Goal: Information Seeking & Learning: Check status

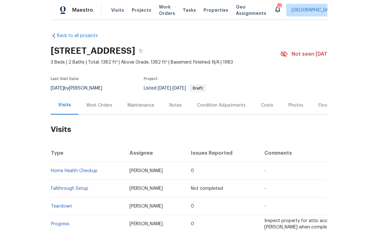
scroll to position [18, 0]
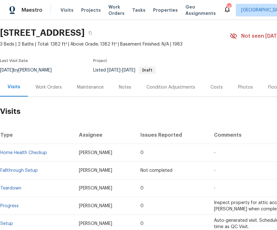
click at [68, 13] on span "Visits" at bounding box center [67, 10] width 13 height 6
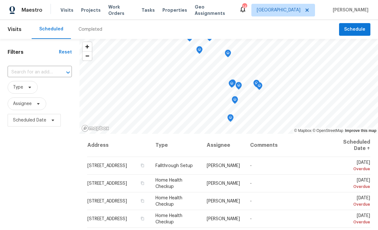
click at [89, 13] on span "Projects" at bounding box center [91, 10] width 20 height 6
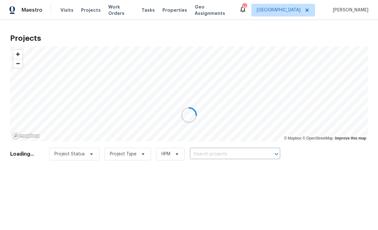
click at [233, 153] on div at bounding box center [189, 115] width 378 height 230
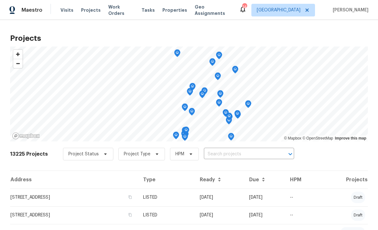
click at [238, 156] on input "text" at bounding box center [240, 155] width 73 height 10
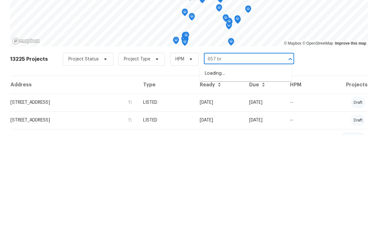
type input "657 bri"
click at [271, 163] on li "657 Bristol Creek Dr, Nashville, TN 37221" at bounding box center [246, 168] width 92 height 10
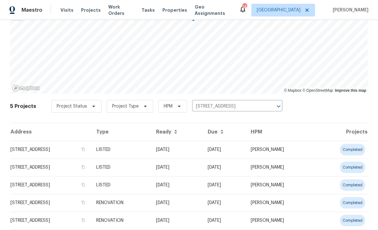
scroll to position [48, 0]
click at [39, 221] on td "657 Bristol Creek Dr, Nashville, TN 37221" at bounding box center [50, 221] width 81 height 18
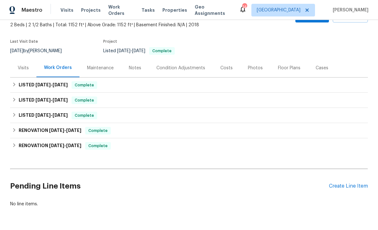
scroll to position [37, 0]
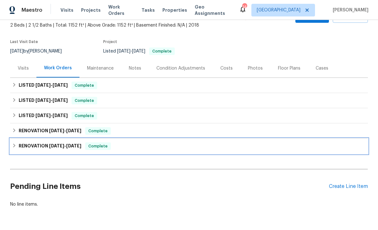
click at [48, 147] on h6 "RENOVATION 2/3/25 - 2/6/25" at bounding box center [50, 147] width 63 height 8
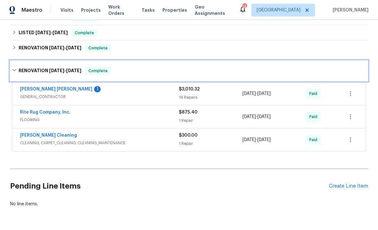
scroll to position [120, 0]
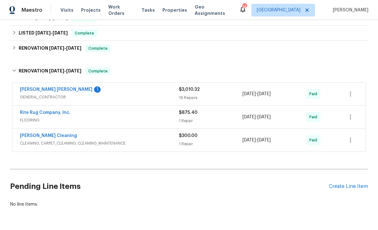
click at [37, 114] on link "Rite Rug Company, Inc." at bounding box center [45, 113] width 51 height 4
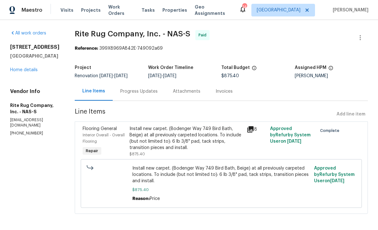
scroll to position [3, 0]
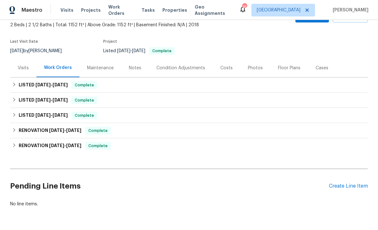
scroll to position [37, 0]
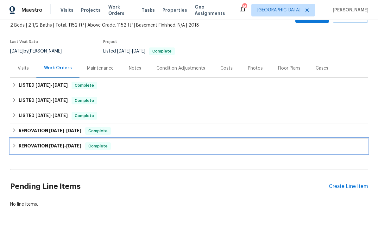
click at [52, 146] on span "2/3/25" at bounding box center [56, 146] width 15 height 4
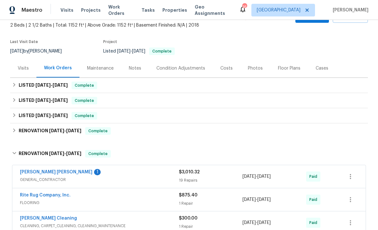
click at [52, 174] on link "[PERSON_NAME] [PERSON_NAME]" at bounding box center [56, 172] width 73 height 4
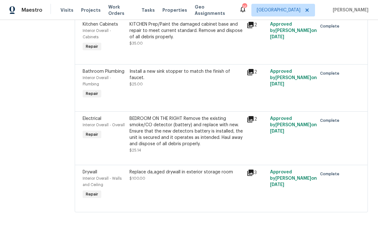
scroll to position [881, 0]
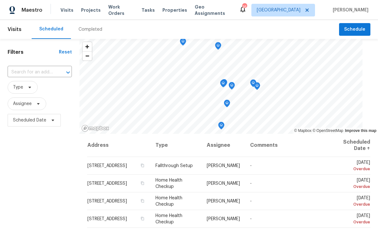
click at [41, 77] on input "text" at bounding box center [31, 72] width 47 height 10
type input "210 old"
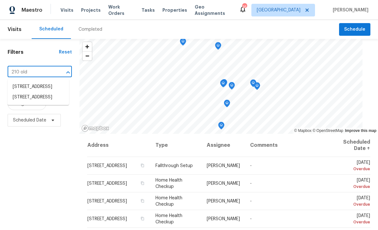
click at [34, 83] on li "210 Old Hickory Blvd Apt 6, Nashville, TN 37221" at bounding box center [38, 87] width 61 height 10
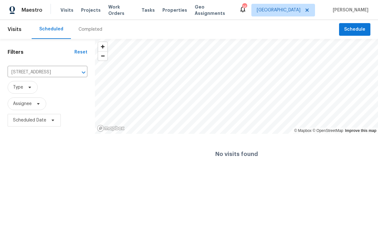
click at [48, 74] on input "210 Old Hickory Blvd Apt 6, Nashville, TN 37221" at bounding box center [39, 72] width 62 height 10
click at [62, 75] on input "[STREET_ADDRESS]" at bounding box center [39, 72] width 62 height 10
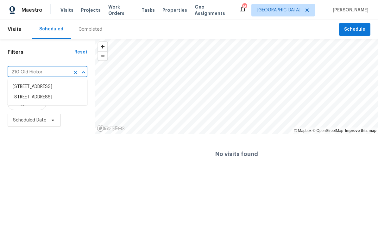
type input "210 Old Hickor"
click at [48, 103] on li "[STREET_ADDRESS]" at bounding box center [48, 97] width 80 height 10
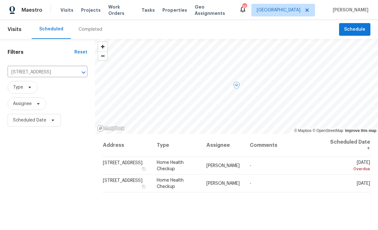
click at [184, 170] on span "Home Health Checkup" at bounding box center [170, 166] width 27 height 11
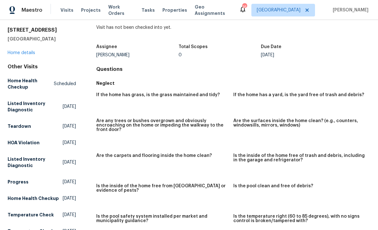
scroll to position [15, 0]
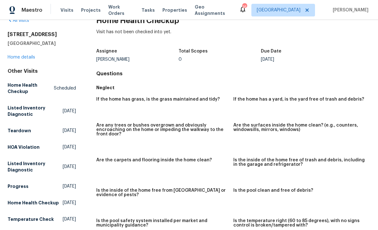
click at [17, 55] on link "Home details" at bounding box center [22, 57] width 28 height 4
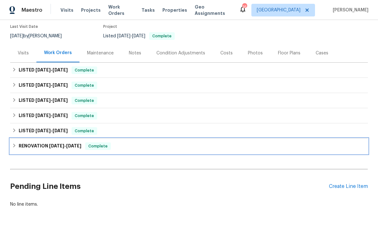
click at [50, 149] on h6 "RENOVATION 12/2/24 - 12/12/24" at bounding box center [50, 147] width 63 height 8
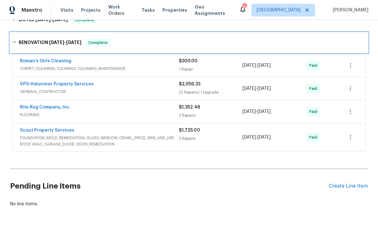
scroll to position [163, 0]
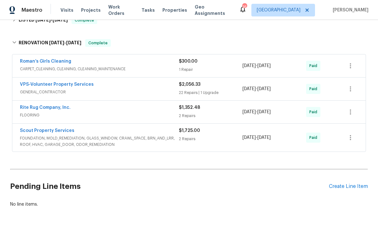
click at [27, 108] on link "Rite Rug Company, Inc." at bounding box center [45, 107] width 51 height 4
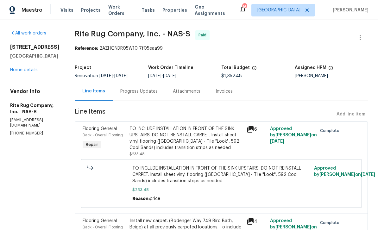
scroll to position [0, 0]
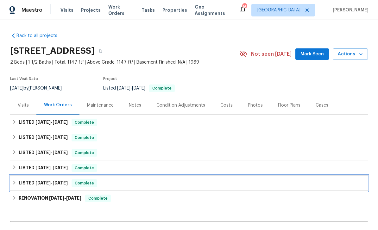
click at [38, 182] on span "[DATE]" at bounding box center [42, 183] width 15 height 4
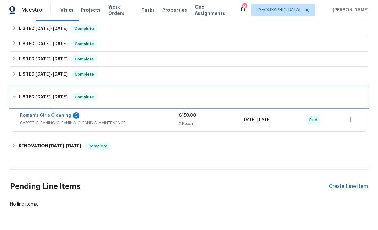
scroll to position [88, 0]
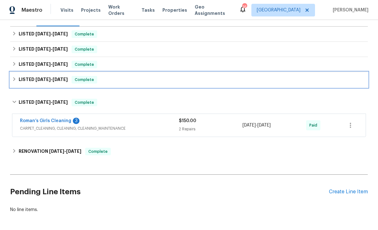
click at [30, 80] on h6 "LISTED [DATE] - [DATE]" at bounding box center [43, 80] width 49 height 8
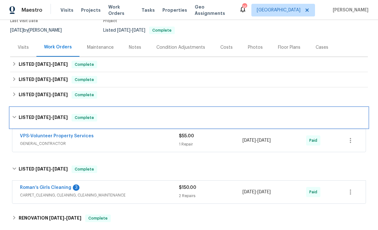
scroll to position [50, 0]
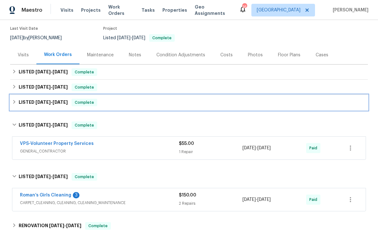
click at [45, 101] on span "[DATE]" at bounding box center [42, 102] width 15 height 4
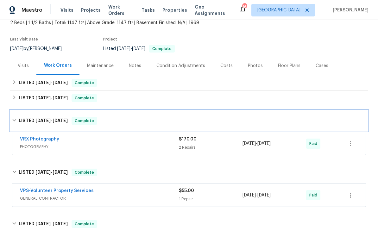
scroll to position [38, 0]
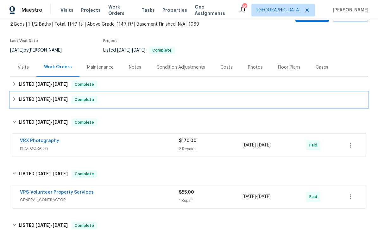
click at [31, 98] on h6 "LISTED [DATE] - [DATE]" at bounding box center [43, 100] width 49 height 8
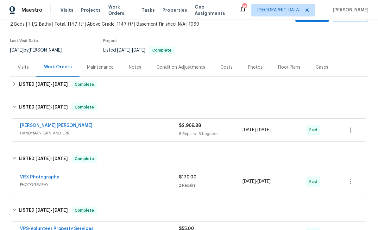
click at [43, 121] on div "Fernando Ruiz Hernandez HANDYMAN, BRN_AND_LRR $2,969.88 6 Repairs | 6 Upgrade 4…" at bounding box center [189, 130] width 354 height 23
click at [43, 127] on link "[PERSON_NAME] [PERSON_NAME]" at bounding box center [56, 126] width 73 height 4
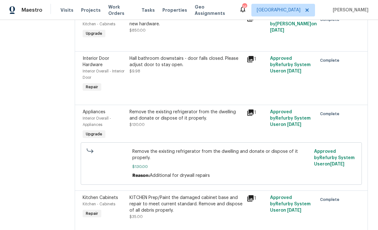
scroll to position [384, 0]
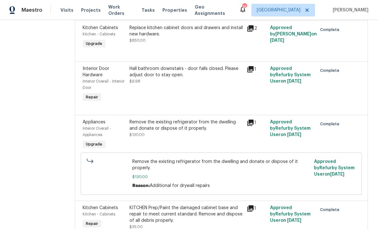
click at [254, 31] on icon at bounding box center [251, 29] width 8 height 8
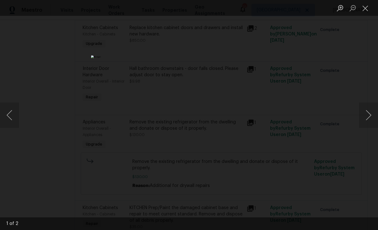
click at [370, 121] on button "Next image" at bounding box center [368, 115] width 19 height 25
click at [368, 122] on button "Next image" at bounding box center [368, 115] width 19 height 25
click at [367, 121] on button "Next image" at bounding box center [368, 115] width 19 height 25
click at [365, 117] on button "Next image" at bounding box center [368, 115] width 19 height 25
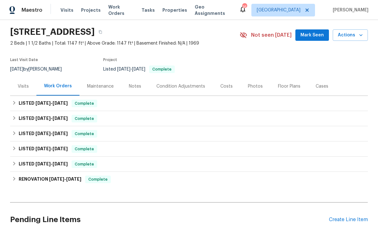
scroll to position [19, 0]
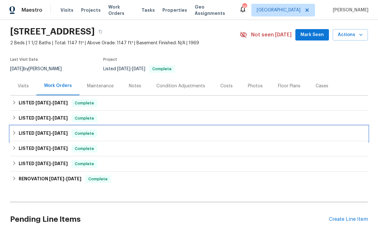
click at [36, 131] on span "[DATE]" at bounding box center [42, 133] width 15 height 4
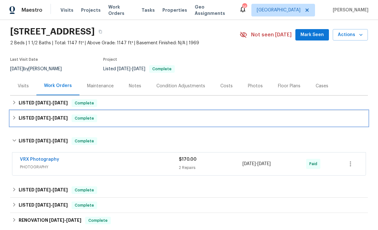
click at [31, 116] on h6 "LISTED [DATE] - [DATE]" at bounding box center [43, 119] width 49 height 8
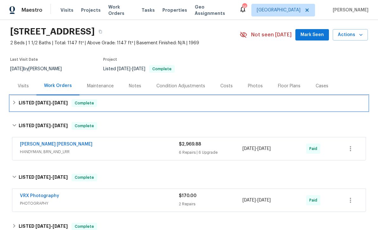
click at [31, 106] on h6 "LISTED [DATE] - [DATE]" at bounding box center [43, 103] width 49 height 8
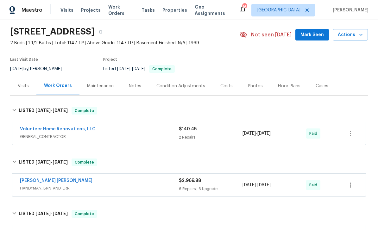
click at [67, 8] on span "Visits" at bounding box center [67, 10] width 13 height 6
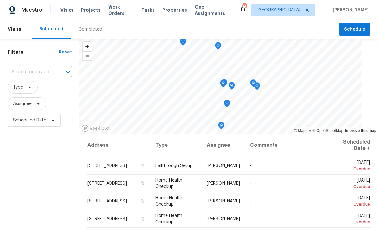
click at [43, 71] on input "text" at bounding box center [31, 72] width 47 height 10
type input "21 [PERSON_NAME]"
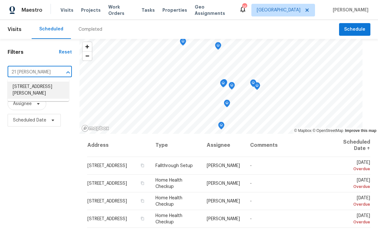
click at [34, 90] on li "[STREET_ADDRESS][PERSON_NAME]" at bounding box center [38, 90] width 61 height 17
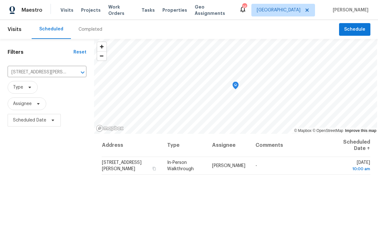
click at [52, 71] on input "[STREET_ADDRESS][PERSON_NAME]" at bounding box center [38, 72] width 61 height 10
click at [54, 73] on input "21 Vaughns Gap Rd" at bounding box center [38, 72] width 61 height 10
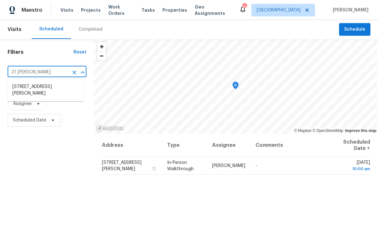
click at [48, 76] on input "21 Vaughns" at bounding box center [38, 72] width 61 height 10
type input "21 Vaughn"
click at [34, 10] on span "Maestro" at bounding box center [32, 10] width 21 height 6
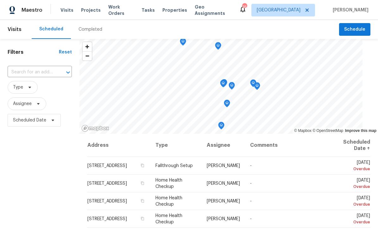
click at [40, 73] on input "text" at bounding box center [31, 72] width 47 height 10
click at [33, 70] on input "21 va" at bounding box center [31, 72] width 47 height 10
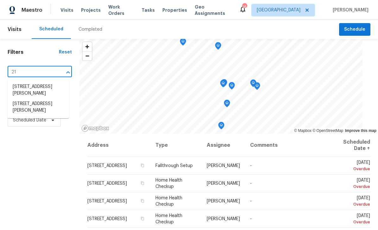
type input "2"
type input "6112 Gardendale"
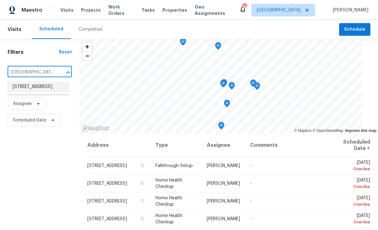
click at [30, 88] on li "[STREET_ADDRESS]" at bounding box center [38, 87] width 61 height 10
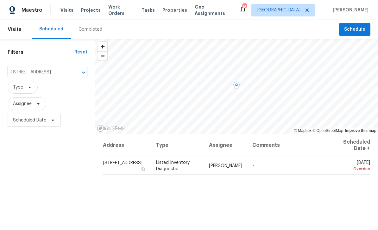
click at [139, 166] on td "[STREET_ADDRESS]" at bounding box center [127, 166] width 48 height 18
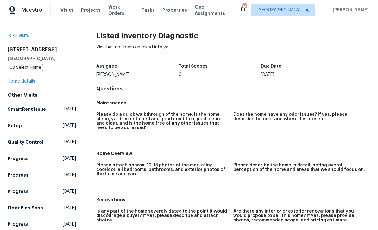
click at [16, 80] on link "Home details" at bounding box center [22, 81] width 28 height 4
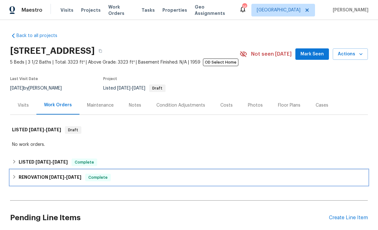
click at [81, 181] on h6 "RENOVATION 12/23/24 - 8/20/25" at bounding box center [50, 178] width 63 height 8
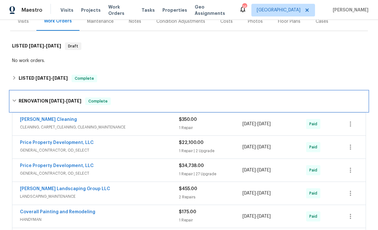
scroll to position [84, 0]
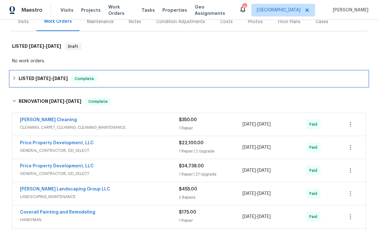
click at [41, 78] on span "8/29/25" at bounding box center [42, 78] width 15 height 4
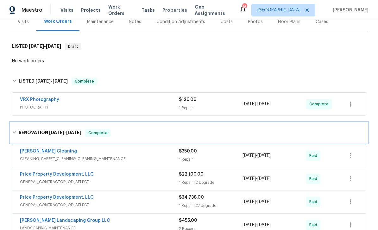
click at [34, 133] on h6 "RENOVATION 12/23/24 - 8/20/25" at bounding box center [50, 133] width 63 height 8
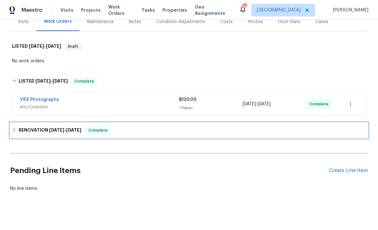
scroll to position [68, 0]
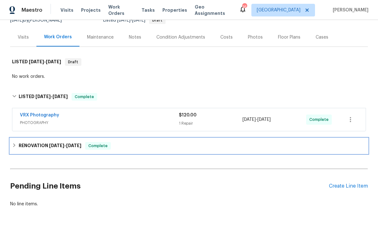
click at [41, 146] on h6 "RENOVATION 12/23/24 - 8/20/25" at bounding box center [50, 146] width 63 height 8
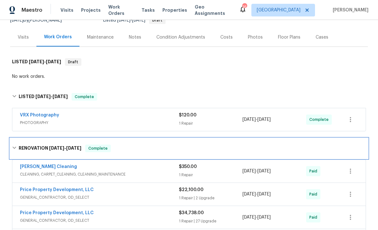
click at [333, 148] on div "RENOVATION 12/23/24 - 8/20/25 Complete" at bounding box center [189, 149] width 354 height 8
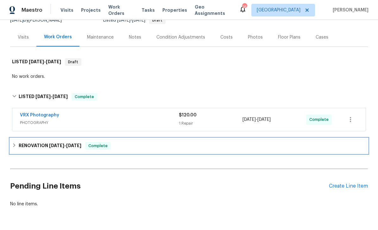
click at [43, 148] on h6 "RENOVATION 12/23/24 - 8/20/25" at bounding box center [50, 146] width 63 height 8
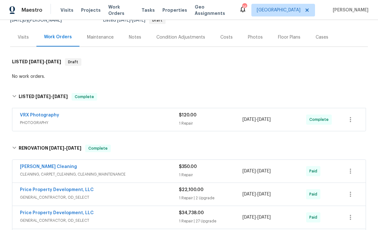
click at [226, 37] on div "Costs" at bounding box center [226, 37] width 12 height 6
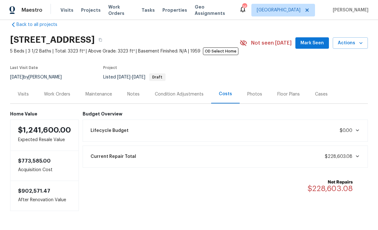
scroll to position [11, 0]
click at [60, 94] on div "Work Orders" at bounding box center [57, 95] width 26 height 6
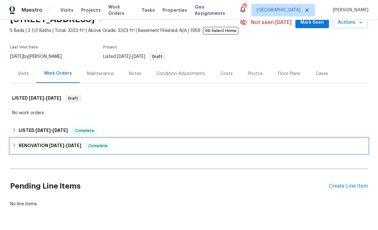
click at [63, 144] on span "12/23/24" at bounding box center [56, 145] width 15 height 4
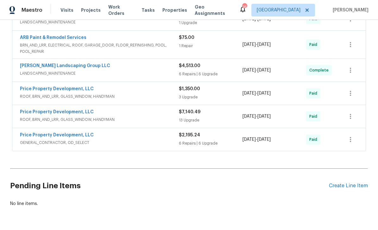
scroll to position [708, 0]
click at [52, 114] on link "Price Property Development, LLC" at bounding box center [57, 112] width 74 height 4
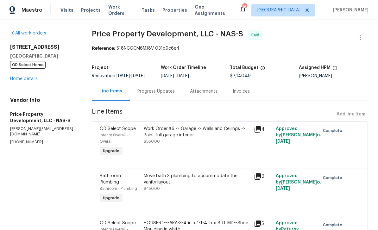
scroll to position [-2, 0]
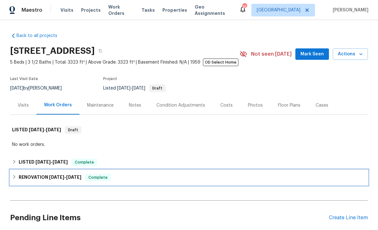
click at [163, 182] on div "RENOVATION 12/23/24 - 8/20/25 Complete" at bounding box center [189, 177] width 358 height 15
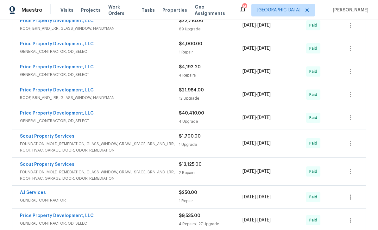
scroll to position [464, 0]
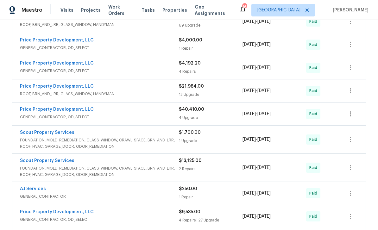
click at [202, 116] on div "4 Upgrade" at bounding box center [211, 118] width 64 height 6
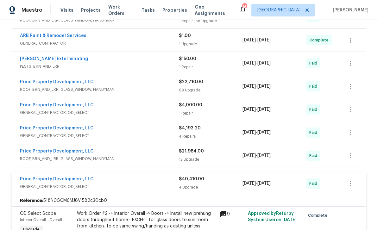
scroll to position [400, 0]
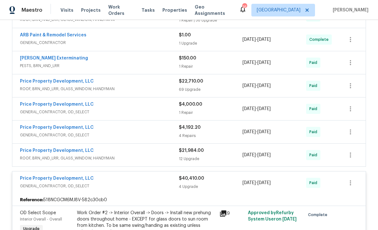
click at [58, 152] on link "Price Property Development, LLC" at bounding box center [57, 151] width 74 height 4
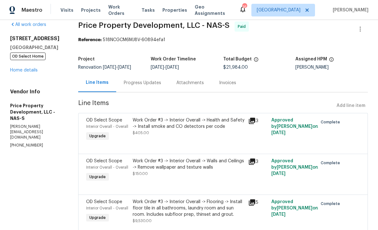
scroll to position [3, 0]
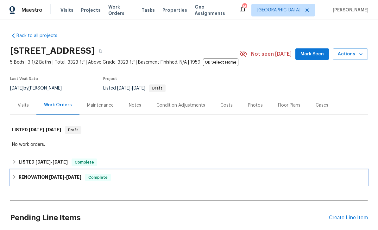
click at [46, 177] on h6 "RENOVATION [DATE] - [DATE]" at bounding box center [50, 178] width 63 height 8
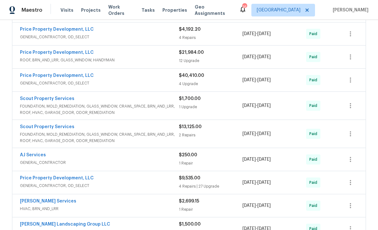
scroll to position [496, 0]
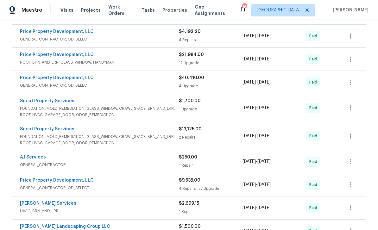
click at [40, 110] on span "FOUNDATION, MOLD_REMEDIATION, GLASS_WINDOW, CRAWL_SPACE, BRN_AND_LRR, ROOF, HVA…" at bounding box center [99, 111] width 159 height 13
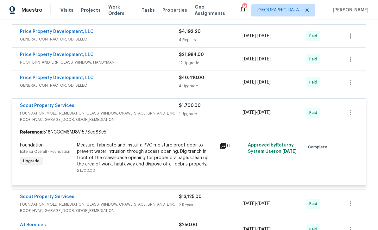
click at [32, 84] on span "GENERAL_CONTRACTOR, OD_SELECT" at bounding box center [99, 85] width 159 height 6
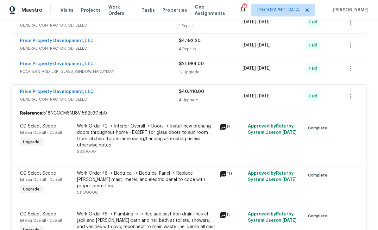
scroll to position [486, 0]
click at [43, 75] on span "ROOF, BRN_AND_LRR, GLASS_WINDOW, HANDYMAN" at bounding box center [99, 72] width 159 height 6
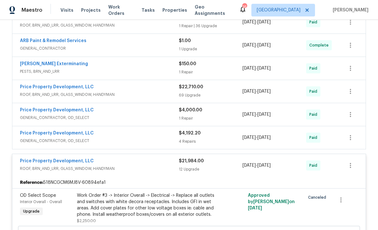
scroll to position [391, 0]
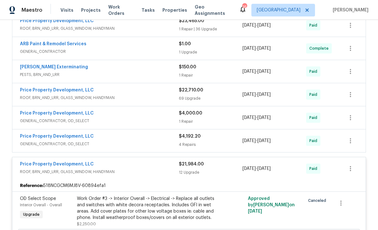
click at [50, 139] on link "Price Property Development, LLC" at bounding box center [57, 136] width 74 height 4
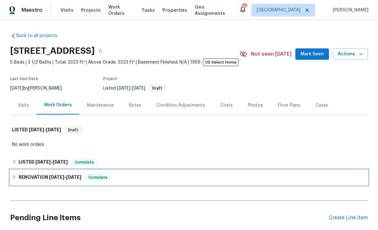
click at [51, 179] on span "[DATE]" at bounding box center [56, 177] width 15 height 4
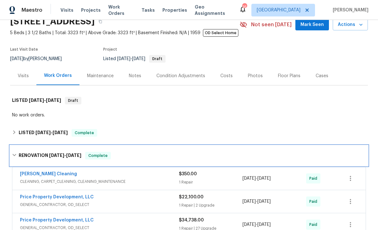
scroll to position [99, 0]
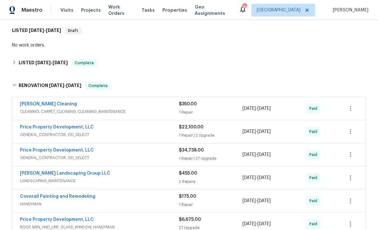
click at [233, 134] on div "1 Repair | 2 Upgrade" at bounding box center [211, 135] width 64 height 6
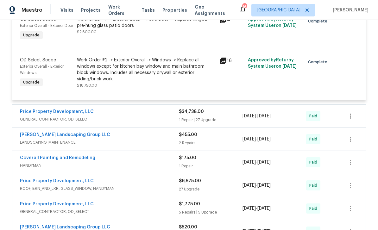
scroll to position [290, 0]
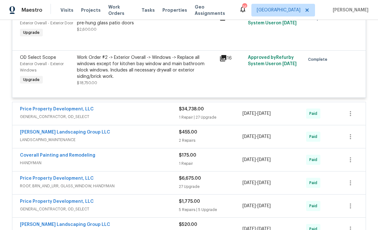
click at [109, 114] on div "Price Property Development, LLC" at bounding box center [99, 110] width 159 height 8
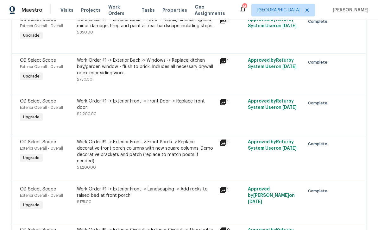
scroll to position [449, 0]
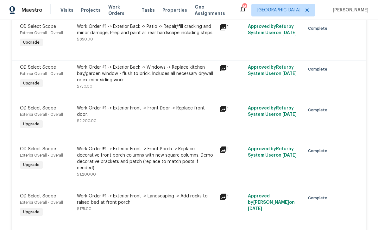
click at [34, 10] on span "Maestro" at bounding box center [32, 10] width 21 height 6
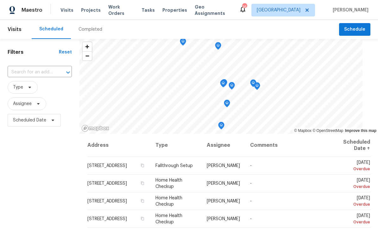
click at [37, 72] on input "text" at bounding box center [31, 72] width 47 height 10
type input "824 [PERSON_NAME]"
click at [31, 88] on li "[STREET_ADDRESS]" at bounding box center [38, 87] width 61 height 10
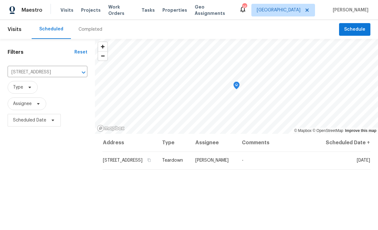
click at [55, 73] on input "[STREET_ADDRESS]" at bounding box center [39, 72] width 62 height 10
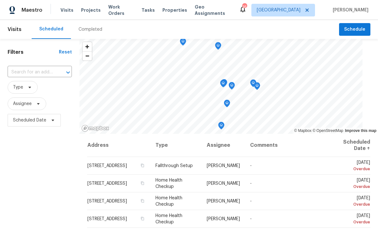
click at [27, 68] on input "text" at bounding box center [31, 72] width 47 height 10
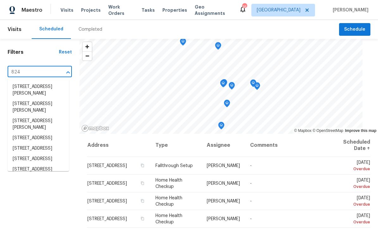
type input "824 m"
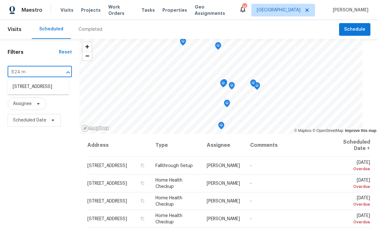
click at [42, 91] on li "824 Melpark Ct, Nashville, TN 37204" at bounding box center [38, 87] width 61 height 10
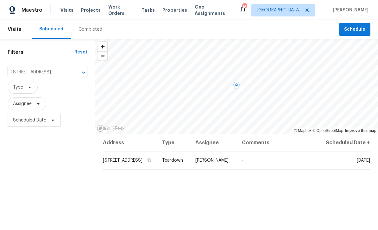
click at [15, 28] on span "Visits" at bounding box center [15, 29] width 14 height 14
click at [15, 30] on span "Visits" at bounding box center [15, 29] width 14 height 14
click at [38, 12] on span "Maestro" at bounding box center [32, 10] width 21 height 6
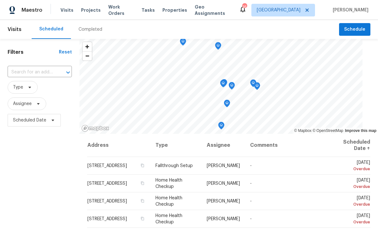
click at [37, 72] on input "text" at bounding box center [31, 72] width 47 height 10
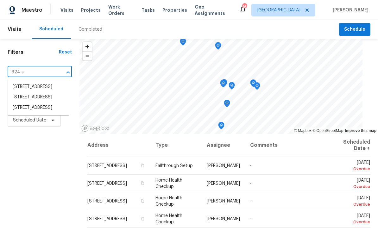
type input "624 st"
click at [30, 89] on li "624 Stonebridge Ln, Mount Juliet, TN 37122" at bounding box center [38, 87] width 61 height 10
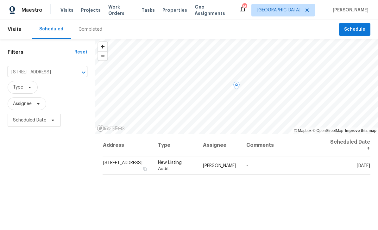
click at [198, 167] on td "New Listing Audit" at bounding box center [175, 166] width 45 height 18
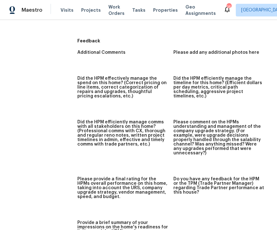
click at [30, 14] on div "Maestro" at bounding box center [21, 10] width 42 height 13
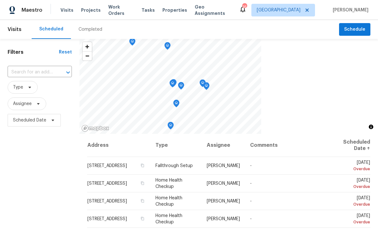
click at [30, 68] on input "text" at bounding box center [31, 72] width 47 height 10
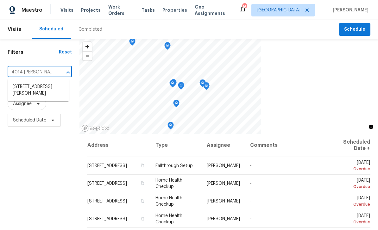
type input "4014 [PERSON_NAME]"
click at [32, 90] on li "[STREET_ADDRESS][PERSON_NAME]" at bounding box center [38, 90] width 61 height 17
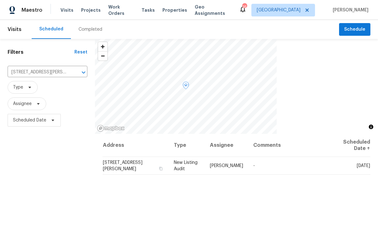
click at [195, 165] on span "New Listing Audit" at bounding box center [186, 166] width 24 height 11
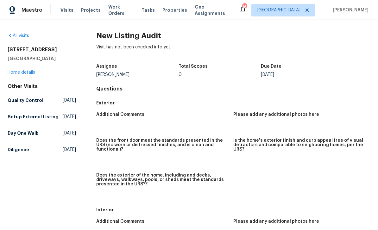
click at [26, 71] on link "Home details" at bounding box center [22, 72] width 28 height 4
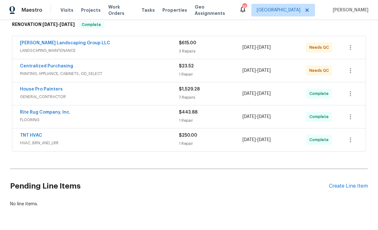
scroll to position [105, 0]
click at [32, 91] on link "House Pro Painters" at bounding box center [41, 89] width 43 height 4
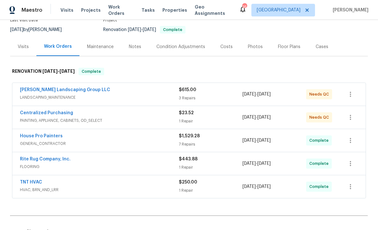
scroll to position [61, 0]
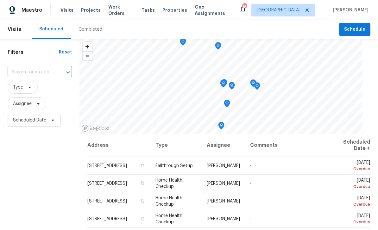
click at [42, 71] on input "text" at bounding box center [31, 72] width 47 height 10
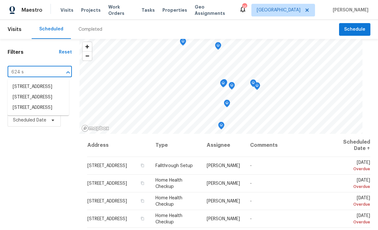
type input "624 st"
click at [55, 92] on li "[STREET_ADDRESS]" at bounding box center [38, 87] width 61 height 10
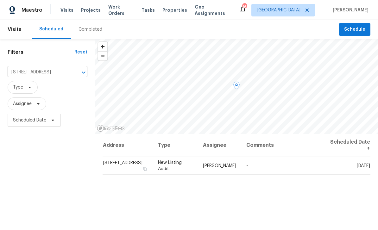
click at [198, 157] on td "New Listing Audit" at bounding box center [175, 166] width 45 height 18
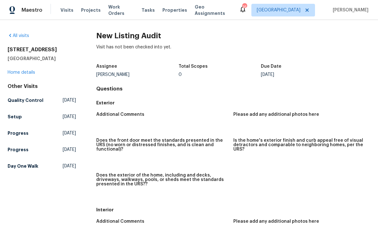
click at [26, 73] on link "Home details" at bounding box center [22, 72] width 28 height 4
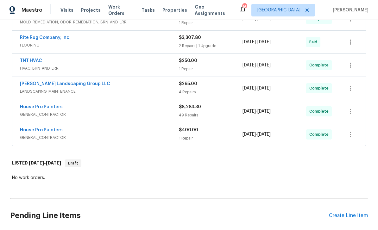
scroll to position [121, 0]
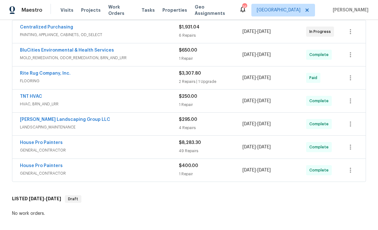
click at [54, 75] on link "Rite Rug Company, Inc." at bounding box center [45, 73] width 51 height 4
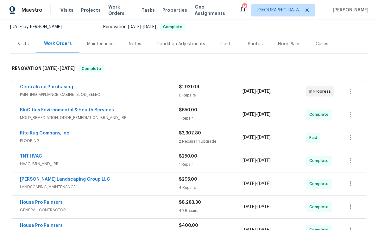
scroll to position [74, 0]
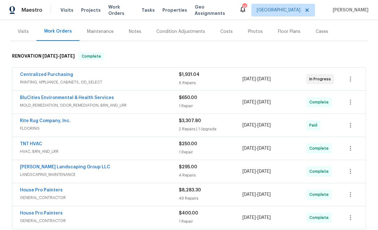
click at [156, 122] on div "Rite Rug Company, Inc." at bounding box center [99, 122] width 159 height 8
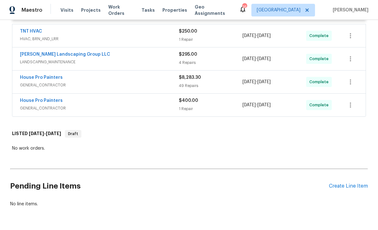
scroll to position [426, 0]
click at [150, 81] on div "House Pro Painters" at bounding box center [99, 78] width 159 height 8
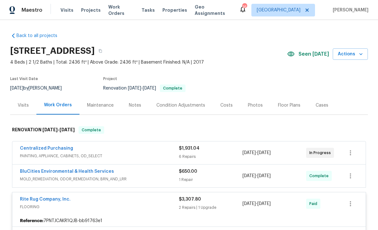
scroll to position [0, 0]
click at [221, 103] on div "Costs" at bounding box center [226, 105] width 12 height 6
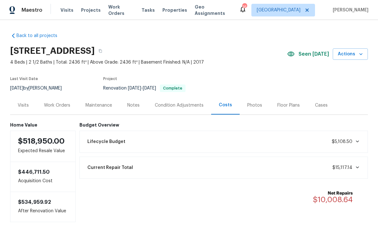
click at [34, 15] on div "Maestro" at bounding box center [21, 10] width 42 height 13
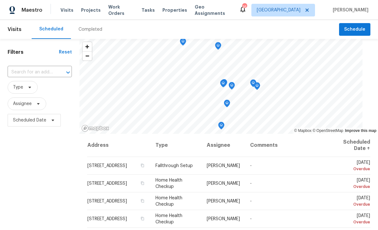
click at [40, 69] on input "text" at bounding box center [31, 72] width 47 height 10
type input "4014 et"
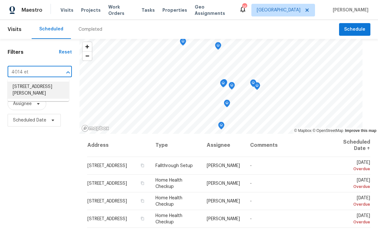
click at [31, 92] on li "4014 Ethan Ave, Mount Juliet, TN 37122" at bounding box center [38, 90] width 61 height 17
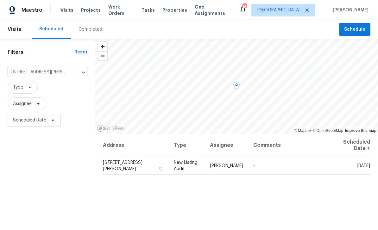
click at [199, 166] on td "New Listing Audit" at bounding box center [187, 166] width 36 height 18
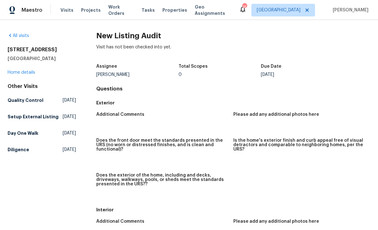
click at [19, 72] on link "Home details" at bounding box center [22, 72] width 28 height 4
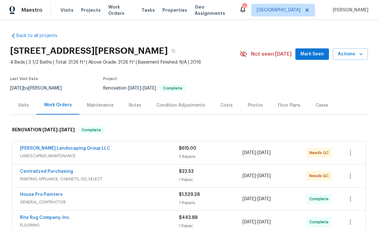
click at [226, 106] on div "Costs" at bounding box center [226, 105] width 12 height 6
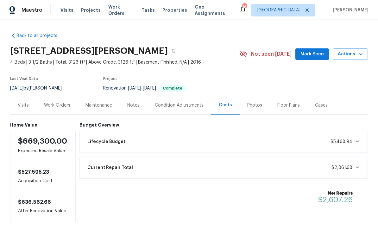
click at [31, 11] on span "Maestro" at bounding box center [32, 10] width 21 height 6
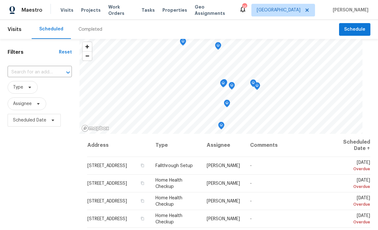
click at [28, 73] on input "text" at bounding box center [31, 72] width 47 height 10
type input "1040 double"
click at [35, 88] on li "1040 Double Tree Ln, Gallatin, TN 37066" at bounding box center [38, 87] width 61 height 10
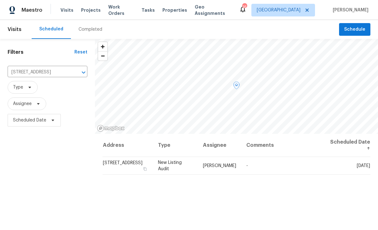
click at [197, 165] on td "New Listing Audit" at bounding box center [175, 166] width 45 height 18
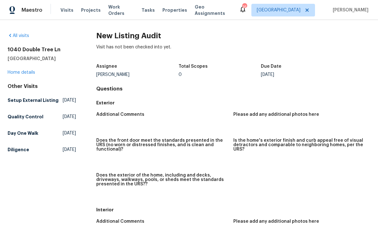
scroll to position [1, 0]
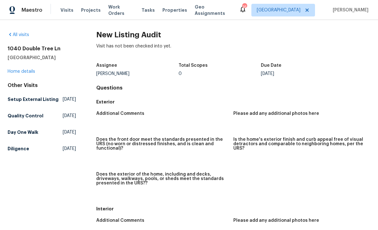
click at [24, 69] on link "Home details" at bounding box center [22, 71] width 28 height 4
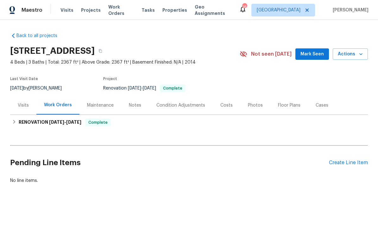
click at [230, 102] on div "Costs" at bounding box center [227, 105] width 28 height 19
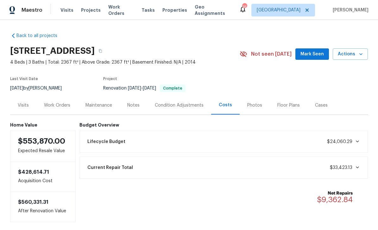
click at [65, 104] on div "Work Orders" at bounding box center [57, 105] width 26 height 6
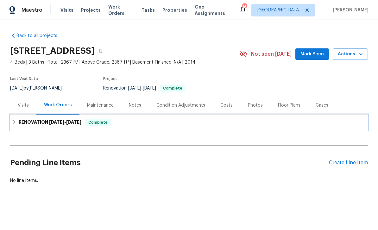
click at [201, 130] on div "RENOVATION 8/26/25 - 9/8/25 Complete" at bounding box center [189, 122] width 358 height 15
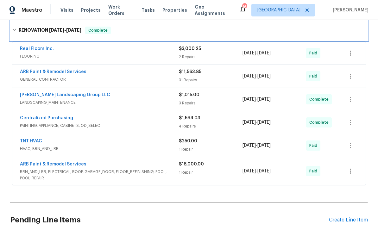
scroll to position [99, 0]
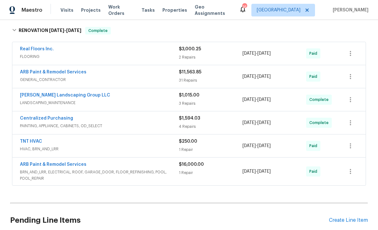
click at [152, 81] on span "GENERAL_CONTRACTOR" at bounding box center [99, 80] width 159 height 6
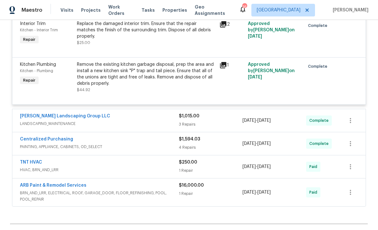
scroll to position [1928, 0]
click at [127, 145] on span "PAINTING, APPLIANCE, CABINETS, OD_SELECT" at bounding box center [99, 146] width 159 height 6
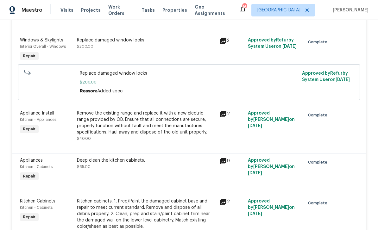
scroll to position [1693, 0]
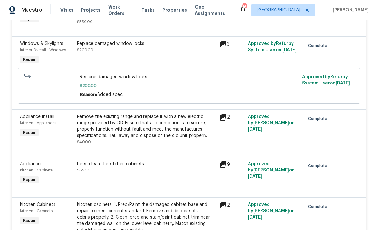
click at [32, 4] on div "Maestro" at bounding box center [21, 10] width 42 height 13
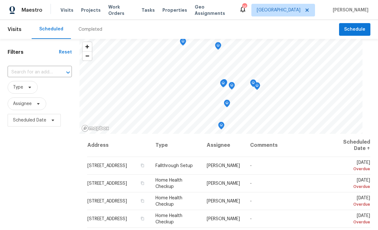
click at [33, 75] on input "text" at bounding box center [31, 72] width 47 height 10
type input "657 [GEOGRAPHIC_DATA]"
click at [29, 84] on li "[STREET_ADDRESS]" at bounding box center [38, 87] width 61 height 10
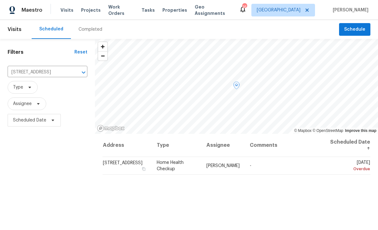
click at [184, 161] on span "Home Health Checkup" at bounding box center [170, 166] width 27 height 11
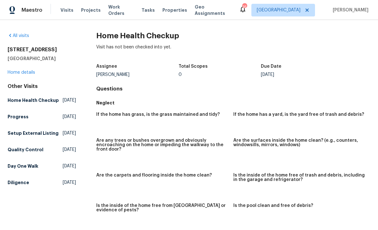
click at [26, 71] on link "Home details" at bounding box center [22, 72] width 28 height 4
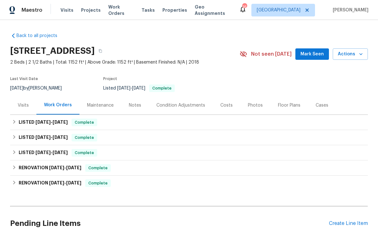
click at [226, 105] on div "Costs" at bounding box center [226, 105] width 12 height 6
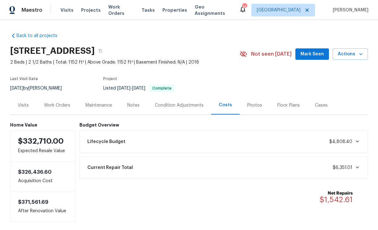
click at [59, 104] on div "Work Orders" at bounding box center [57, 105] width 26 height 6
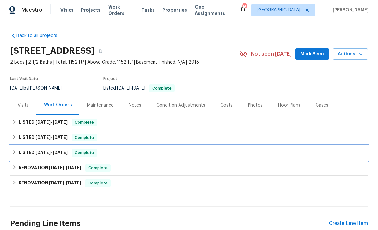
click at [36, 149] on h6 "LISTED [DATE] - [DATE]" at bounding box center [43, 153] width 49 height 8
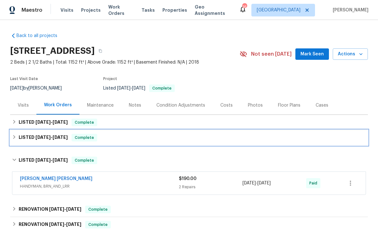
click at [34, 136] on h6 "LISTED [DATE] - [DATE]" at bounding box center [43, 138] width 49 height 8
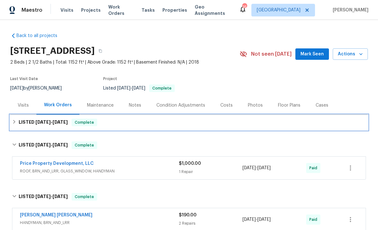
click at [33, 121] on h6 "LISTED [DATE] - [DATE]" at bounding box center [43, 123] width 49 height 8
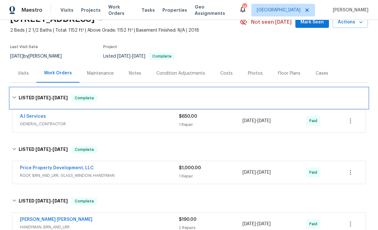
scroll to position [32, 0]
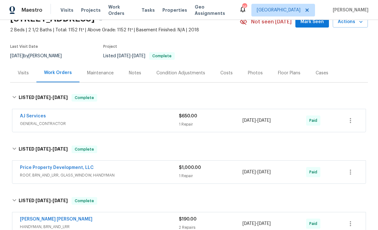
click at [89, 120] on div "AJ Services" at bounding box center [99, 117] width 159 height 8
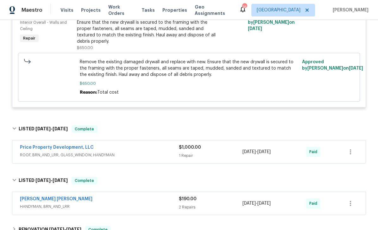
scroll to position [173, 0]
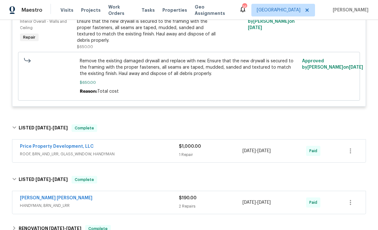
click at [146, 153] on span "ROOF, BRN_AND_LRR, GLASS_WINDOW, HANDYMAN" at bounding box center [99, 154] width 159 height 6
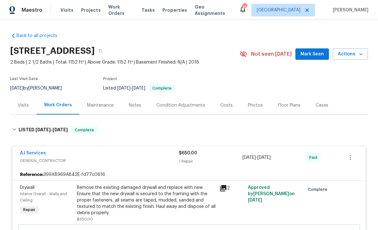
scroll to position [-2, 0]
click at [33, 12] on span "Maestro" at bounding box center [32, 10] width 21 height 6
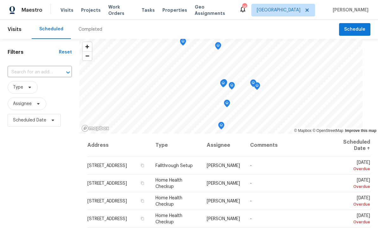
click at [41, 75] on input "text" at bounding box center [31, 72] width 47 height 10
type input "210 old"
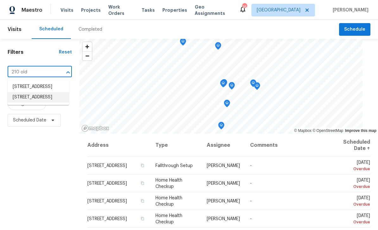
click at [40, 103] on li "[STREET_ADDRESS]" at bounding box center [38, 97] width 61 height 10
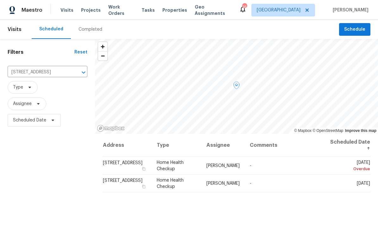
click at [184, 163] on span "Home Health Checkup" at bounding box center [170, 166] width 27 height 11
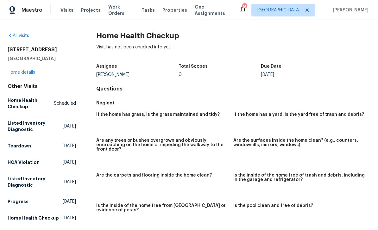
click at [22, 74] on link "Home details" at bounding box center [22, 72] width 28 height 4
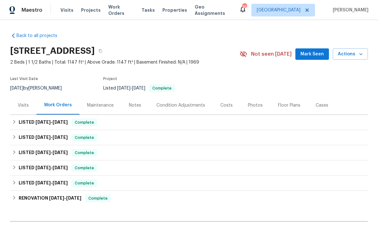
click at [226, 103] on div "Costs" at bounding box center [226, 105] width 12 height 6
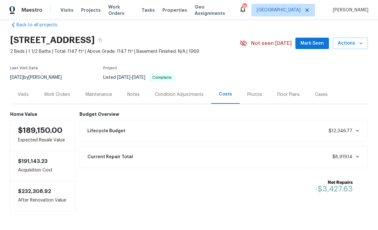
scroll to position [10, 0]
click at [59, 96] on div "Work Orders" at bounding box center [57, 95] width 26 height 6
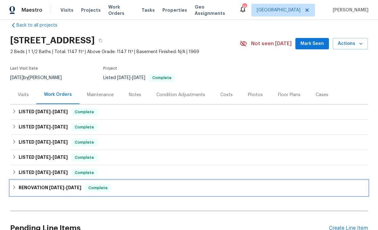
click at [159, 190] on div "RENOVATION [DATE] - [DATE] Complete" at bounding box center [189, 188] width 354 height 8
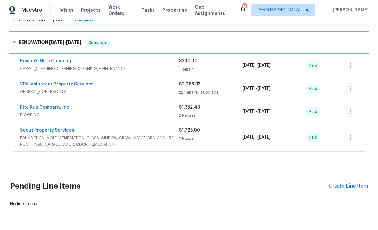
scroll to position [163, 0]
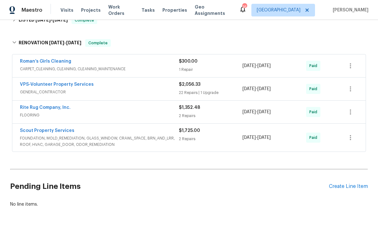
click at [137, 113] on span "FLOORING" at bounding box center [99, 115] width 159 height 6
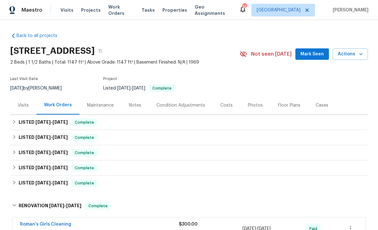
scroll to position [0, 0]
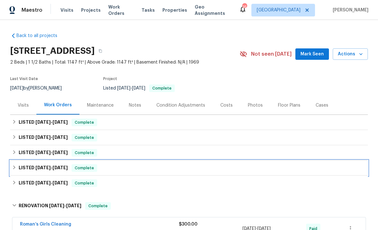
click at [62, 168] on span "[DATE]" at bounding box center [60, 168] width 15 height 4
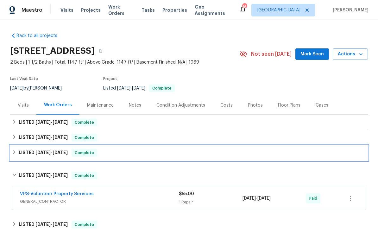
click at [54, 153] on span "[DATE] - [DATE]" at bounding box center [51, 152] width 32 height 4
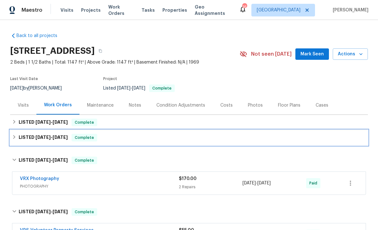
click at [53, 141] on h6 "LISTED [DATE] - [DATE]" at bounding box center [43, 138] width 49 height 8
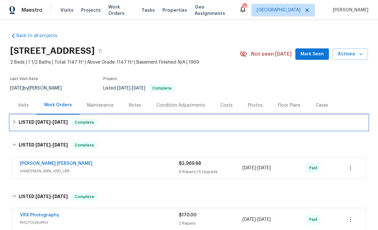
click at [53, 123] on span "[DATE]" at bounding box center [60, 122] width 15 height 4
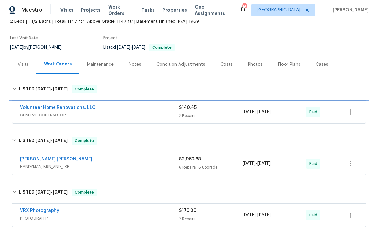
scroll to position [41, 0]
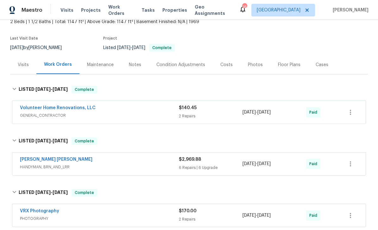
click at [132, 167] on span "HANDYMAN, BRN_AND_LRR" at bounding box center [99, 167] width 159 height 6
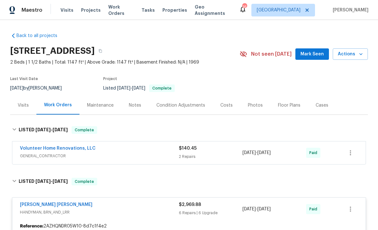
scroll to position [0, 0]
click at [69, 11] on span "Visits" at bounding box center [67, 10] width 13 height 6
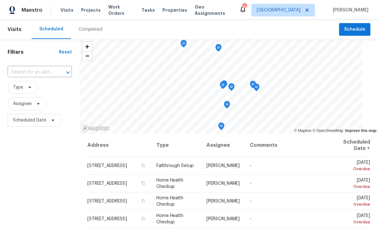
click at [43, 76] on input "text" at bounding box center [31, 72] width 47 height 10
type input "624 st"
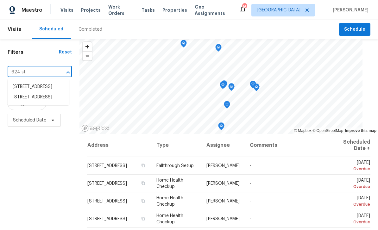
click at [53, 87] on li "[STREET_ADDRESS]" at bounding box center [38, 87] width 61 height 10
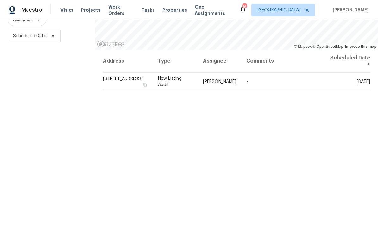
scroll to position [84, 0]
